Goal: Task Accomplishment & Management: Complete application form

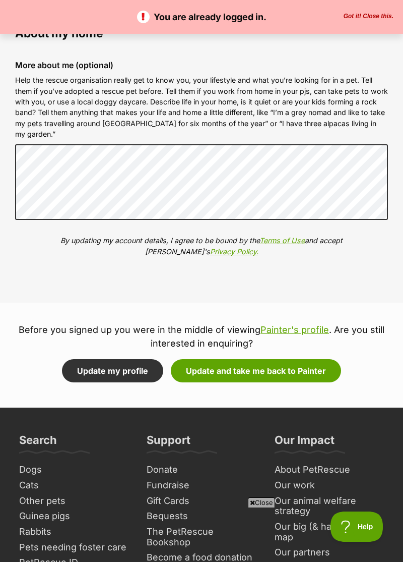
click at [164, 344] on p "Before you signed up you were in the middle of viewing [PERSON_NAME] profile . …" at bounding box center [201, 336] width 403 height 27
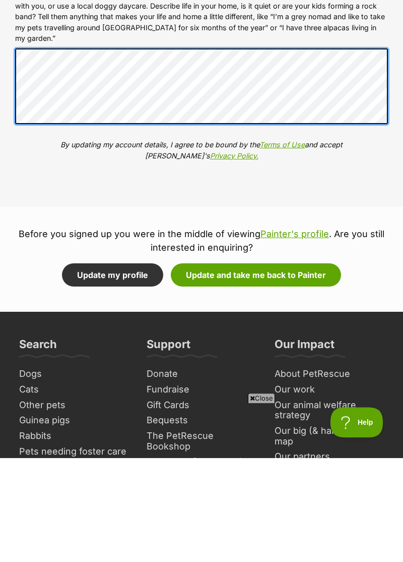
scroll to position [1087, 0]
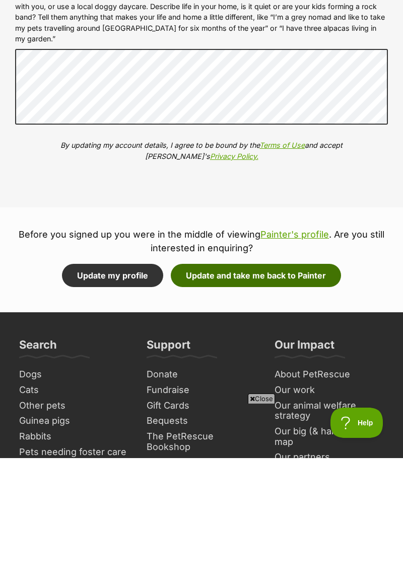
click at [277, 375] on button "Update and take me back to Painter" at bounding box center [256, 379] width 170 height 23
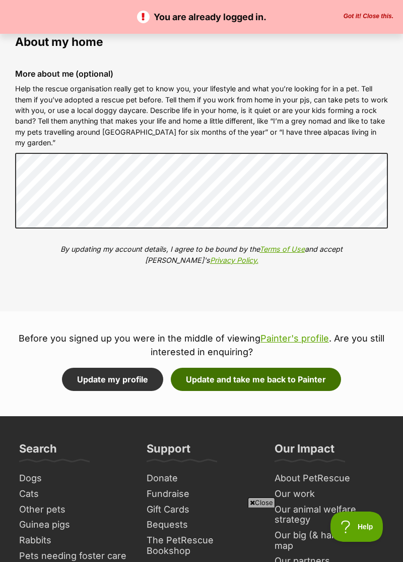
scroll to position [1134, 0]
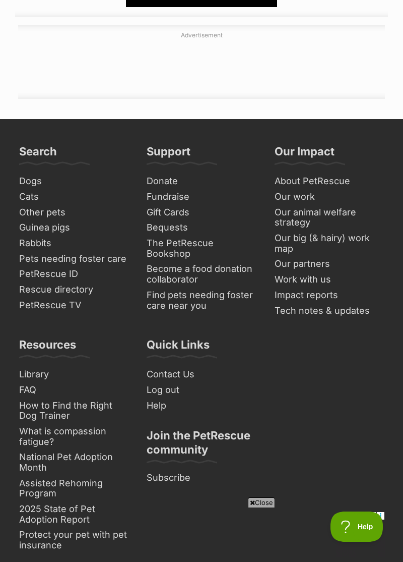
scroll to position [3045, 0]
